Goal: Obtain resource: Download file/media

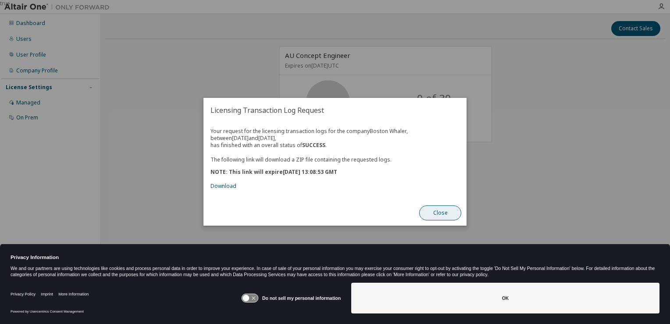
click at [442, 214] on button "Close" at bounding box center [440, 213] width 42 height 15
click at [225, 187] on link "Download" at bounding box center [224, 186] width 26 height 7
